Goal: Task Accomplishment & Management: Manage account settings

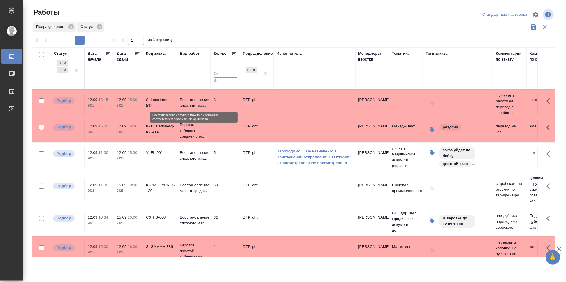
click at [197, 100] on p "Восстановление сложного мак..." at bounding box center [194, 103] width 28 height 12
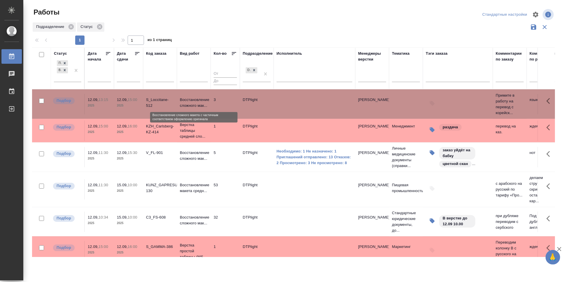
click at [197, 100] on p "Восстановление сложного мак..." at bounding box center [194, 103] width 28 height 12
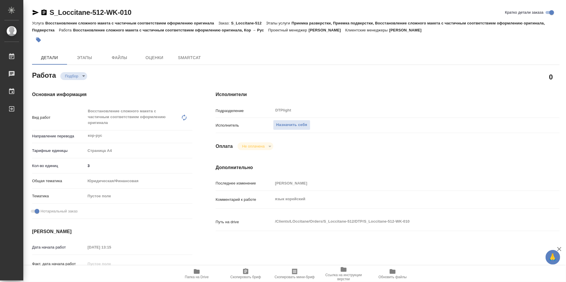
type textarea "x"
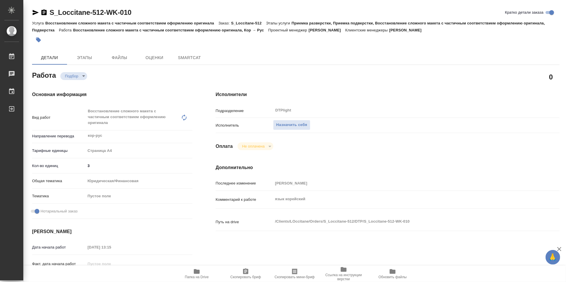
type textarea "x"
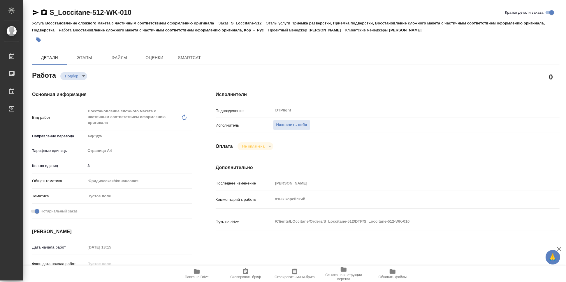
type textarea "x"
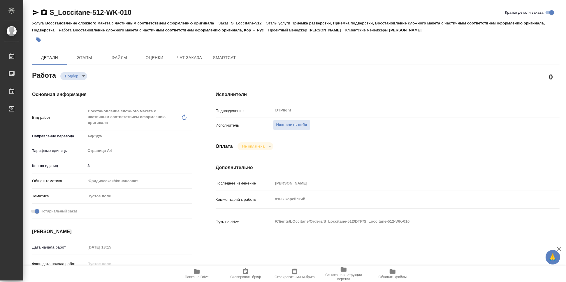
type textarea "x"
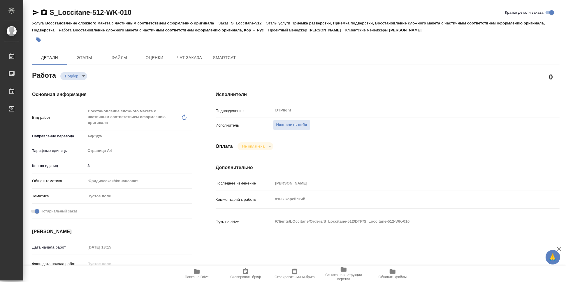
type textarea "x"
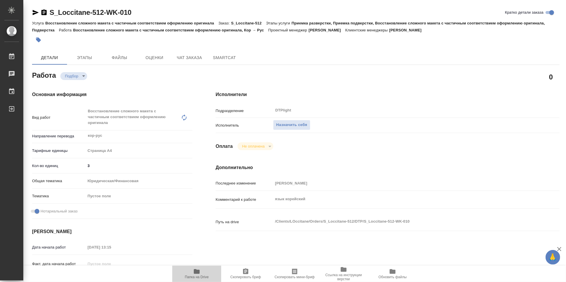
click at [198, 272] on icon "button" at bounding box center [197, 272] width 6 height 5
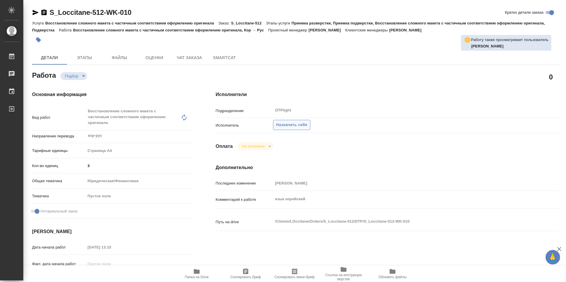
click at [286, 125] on span "Назначить себя" at bounding box center [291, 125] width 31 height 7
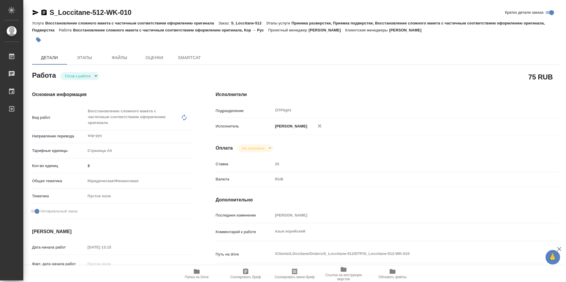
type textarea "x"
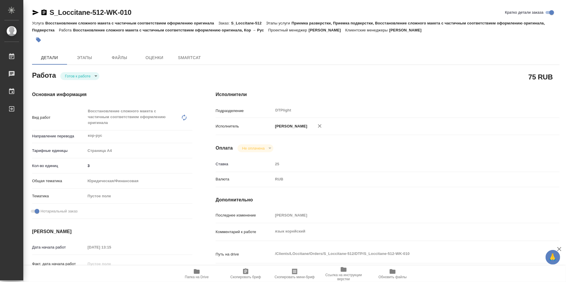
type textarea "x"
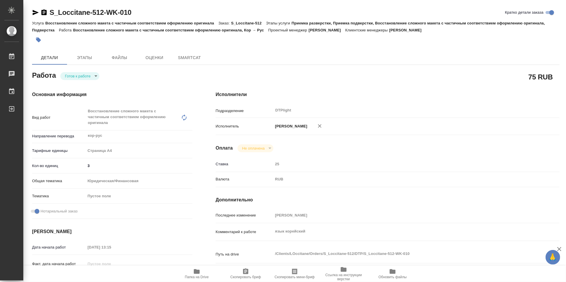
type textarea "x"
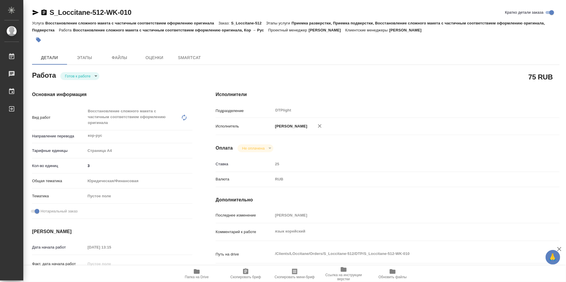
type textarea "x"
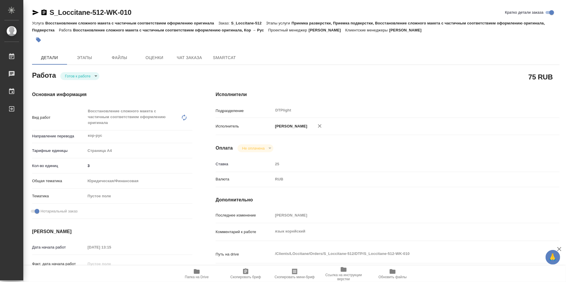
type textarea "x"
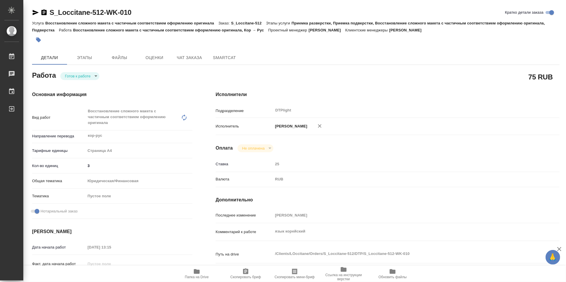
type textarea "x"
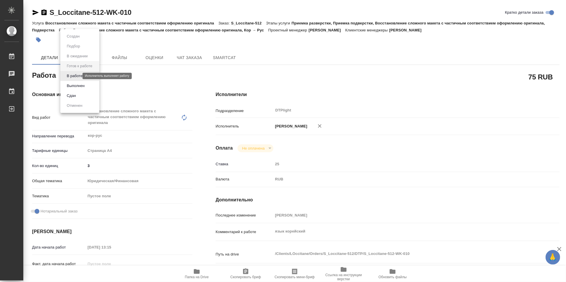
click at [74, 76] on body "🙏 .cls-1 fill:#fff; AWATERA Работы Чаты График Выйти S_Loccitane-512-WK-010 Кра…" at bounding box center [283, 141] width 566 height 282
type textarea "x"
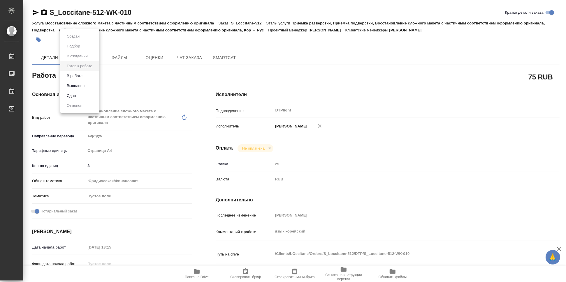
type textarea "x"
click at [76, 78] on button "В работе" at bounding box center [74, 76] width 19 height 6
type textarea "x"
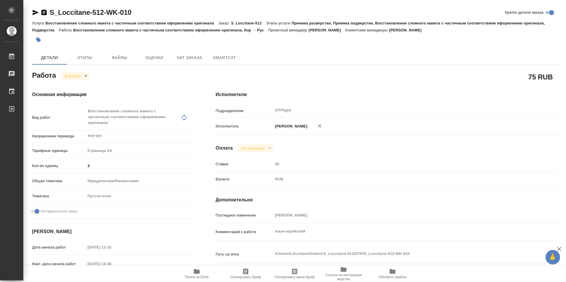
type textarea "x"
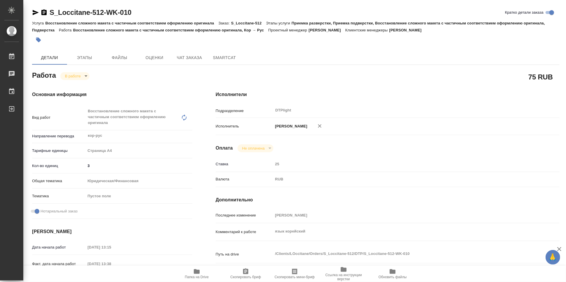
type textarea "x"
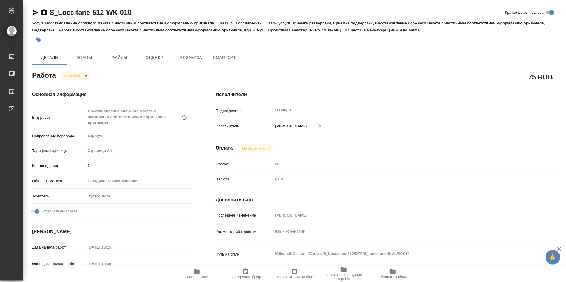
type textarea "x"
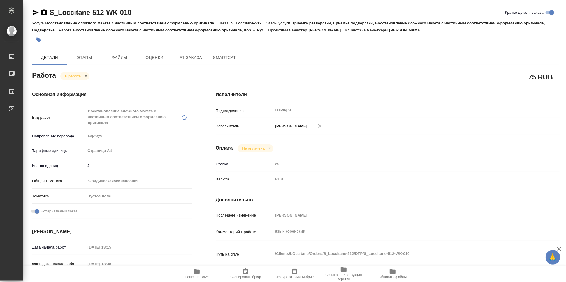
type textarea "x"
click at [43, 13] on icon "button" at bounding box center [44, 12] width 7 height 7
type textarea "x"
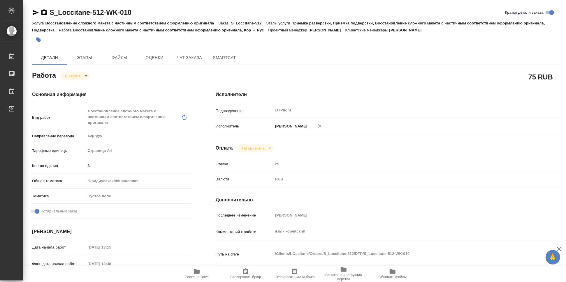
type textarea "x"
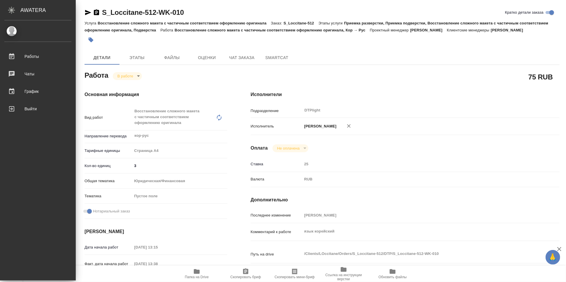
type textarea "x"
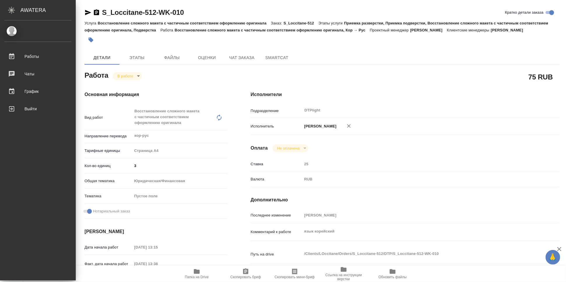
type textarea "x"
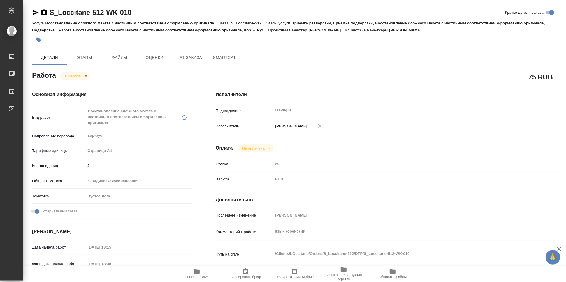
type textarea "x"
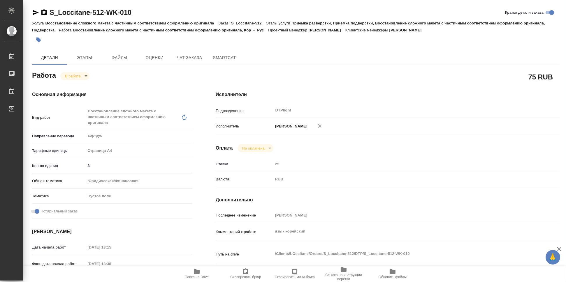
type textarea "x"
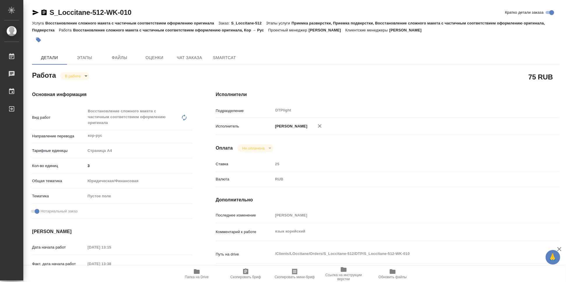
type textarea "x"
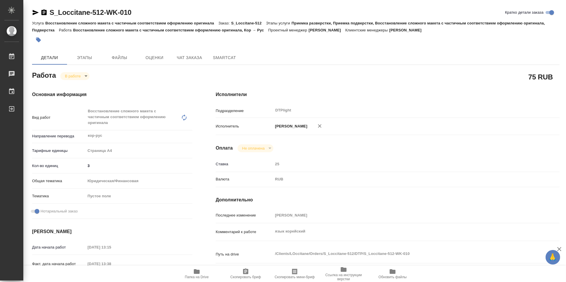
type textarea "x"
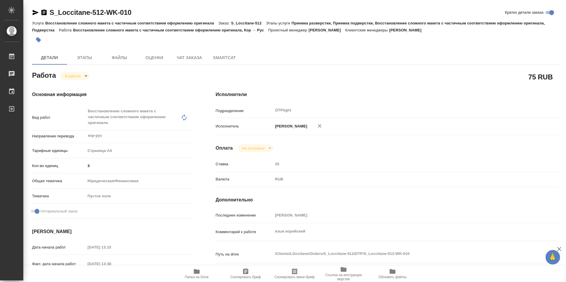
type textarea "x"
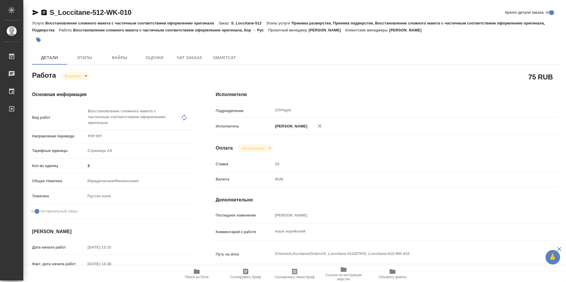
type textarea "x"
